Goal: Information Seeking & Learning: Learn about a topic

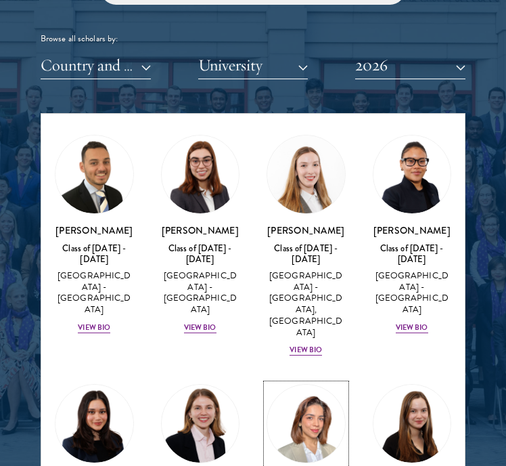
scroll to position [3995, 0]
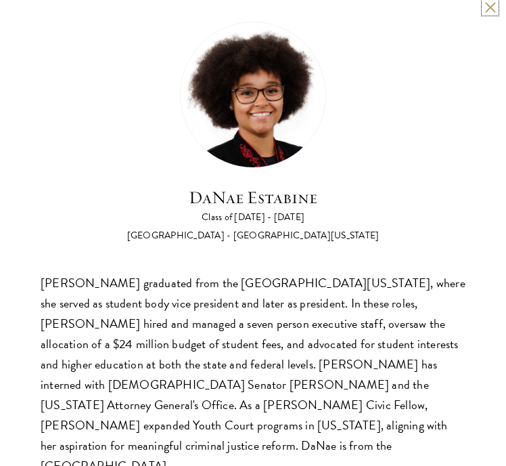
scroll to position [135, 0]
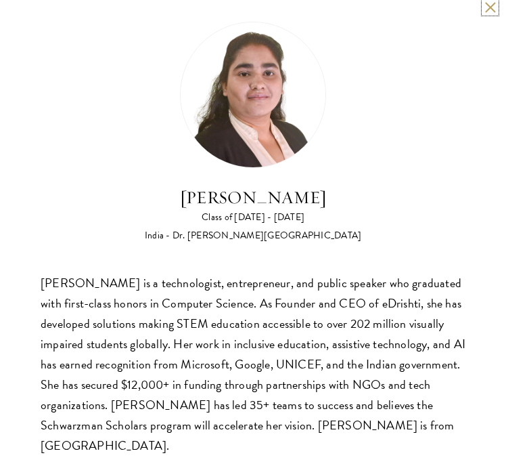
scroll to position [271, 0]
click at [485, 1] on button at bounding box center [491, 7] width 12 height 12
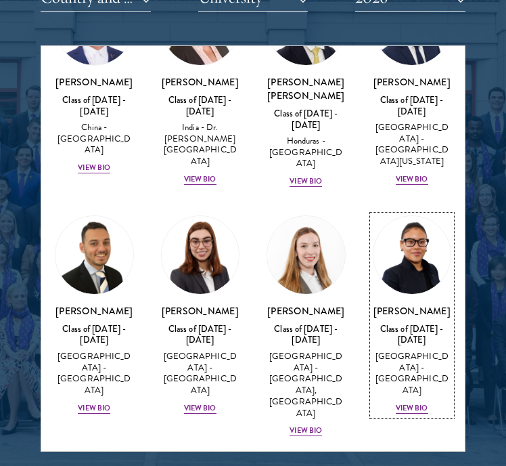
scroll to position [3789, 0]
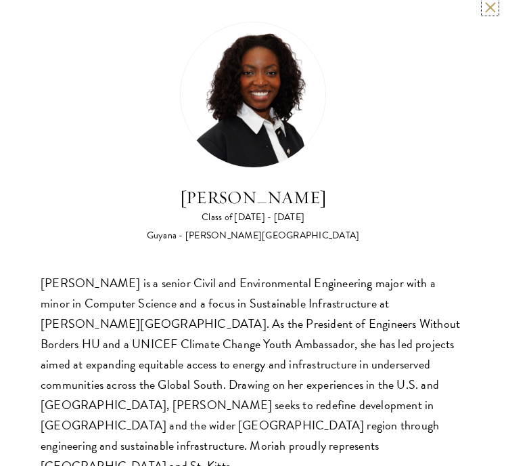
scroll to position [135, 0]
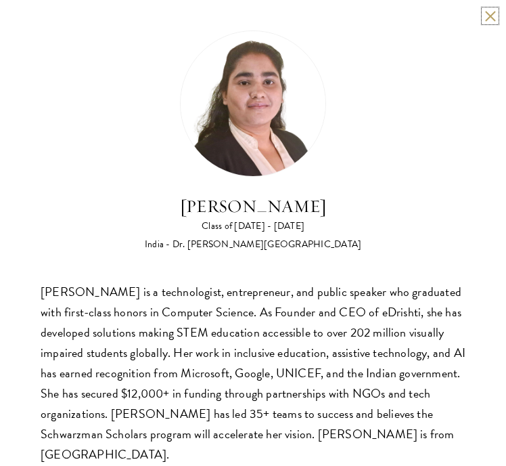
scroll to position [9, 0]
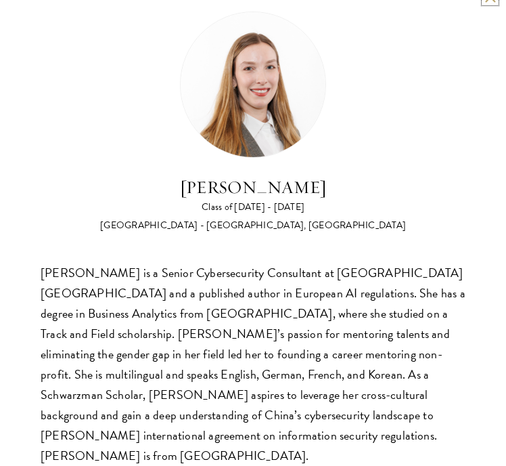
scroll to position [29, 0]
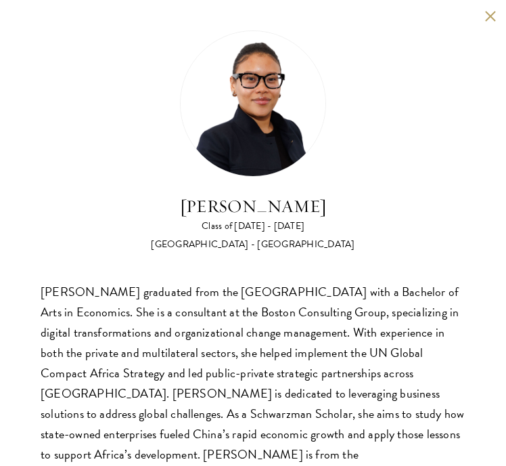
scroll to position [29, 0]
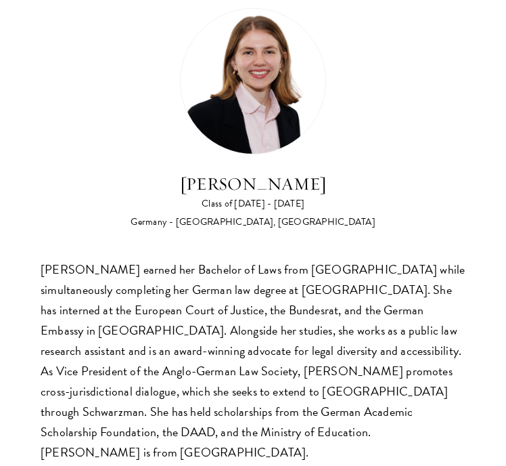
scroll to position [29, 0]
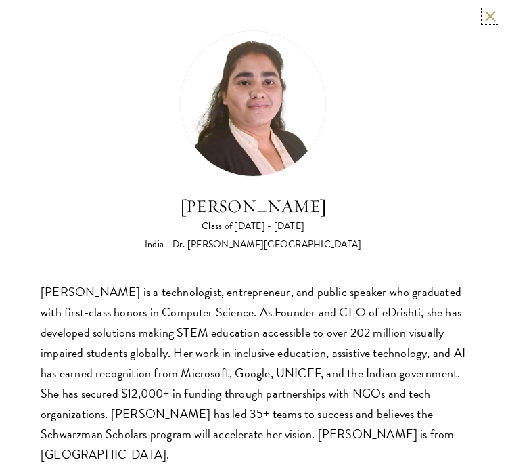
scroll to position [9, 0]
